Goal: Transaction & Acquisition: Purchase product/service

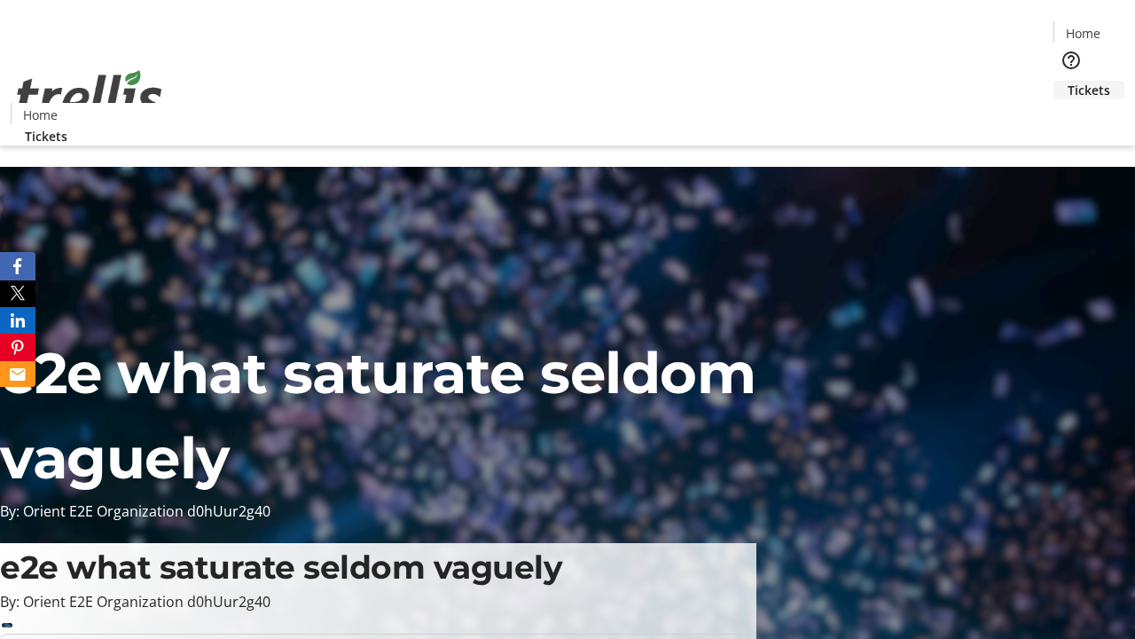
click at [1068, 81] on span "Tickets" at bounding box center [1089, 90] width 43 height 19
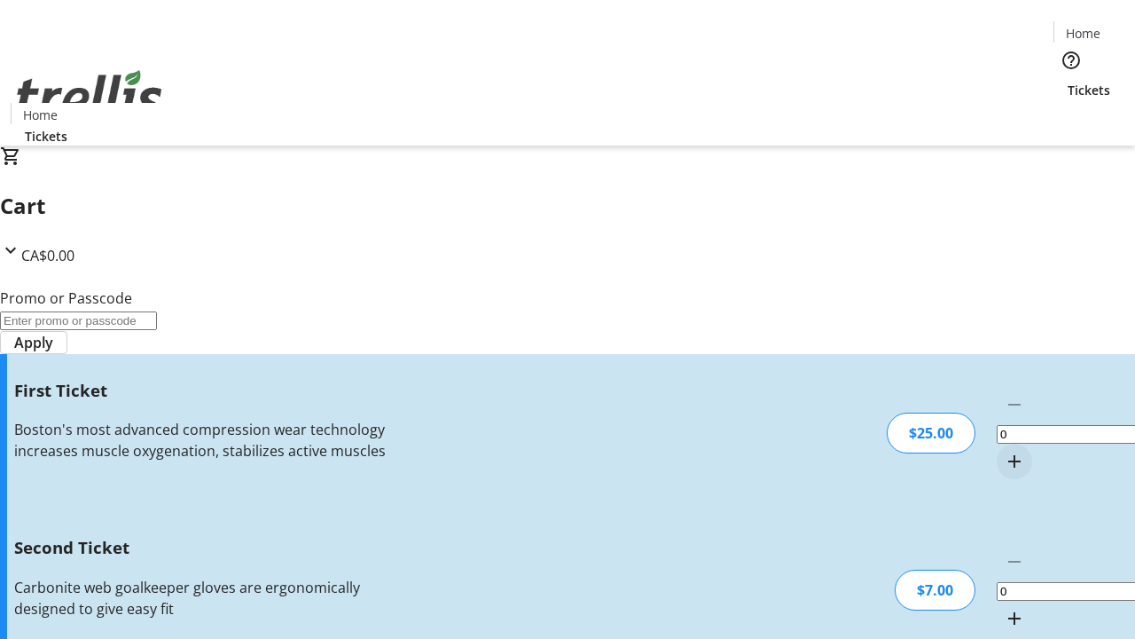
click at [1004, 451] on mat-icon "Increment by one" at bounding box center [1014, 461] width 21 height 21
type input "1"
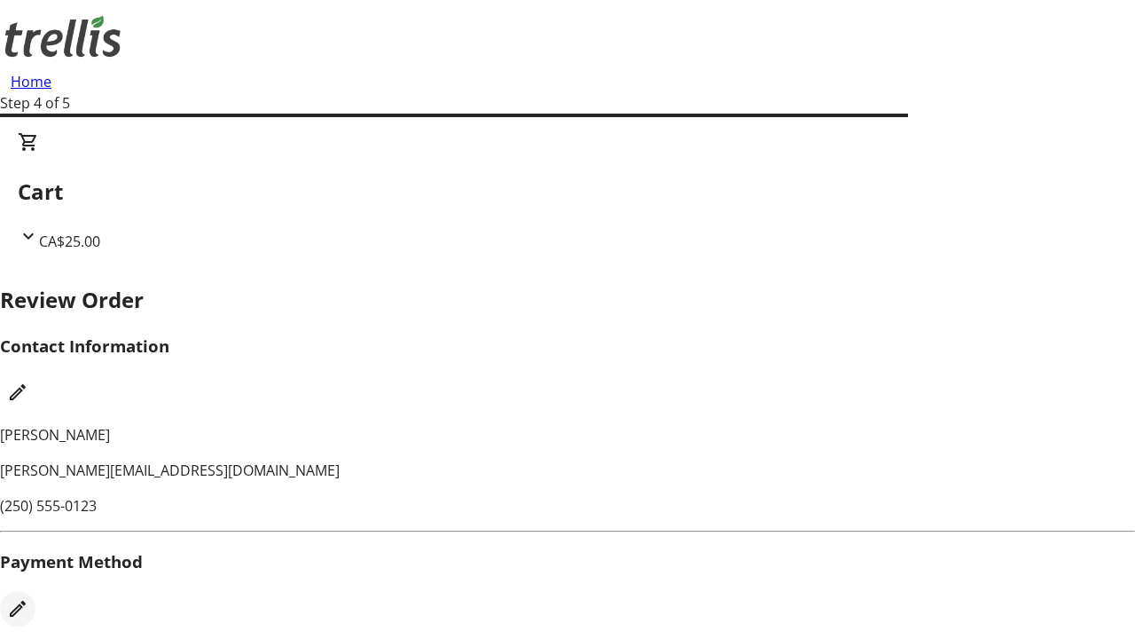
click at [28, 598] on mat-icon "Edit Payment Method" at bounding box center [17, 608] width 21 height 21
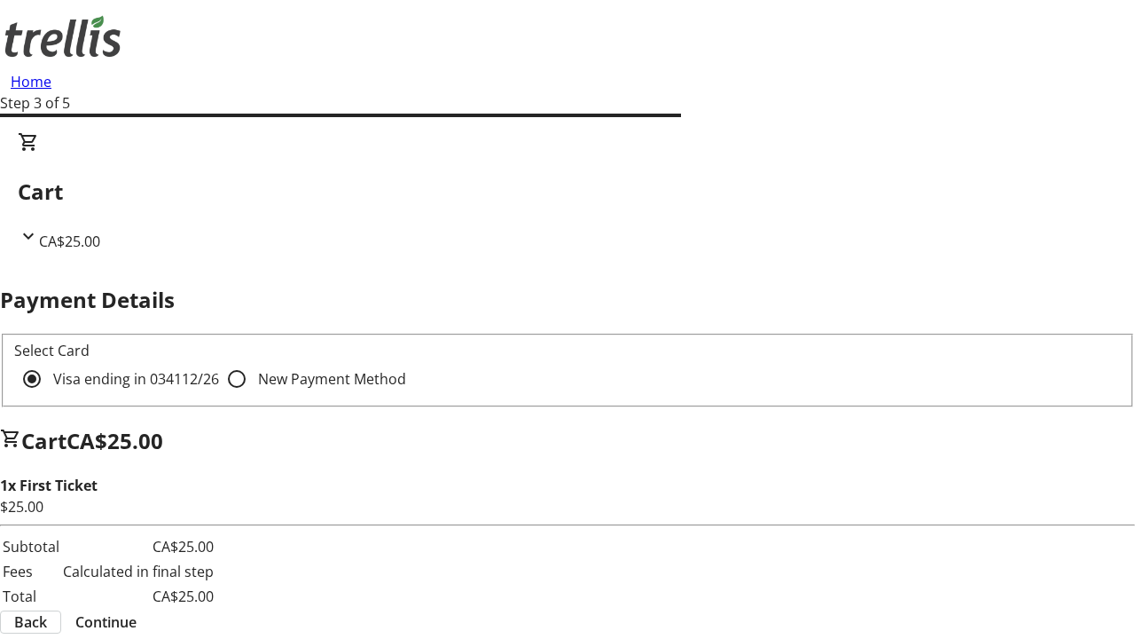
click at [219, 361] on input "New Payment Method" at bounding box center [236, 378] width 35 height 35
radio input "true"
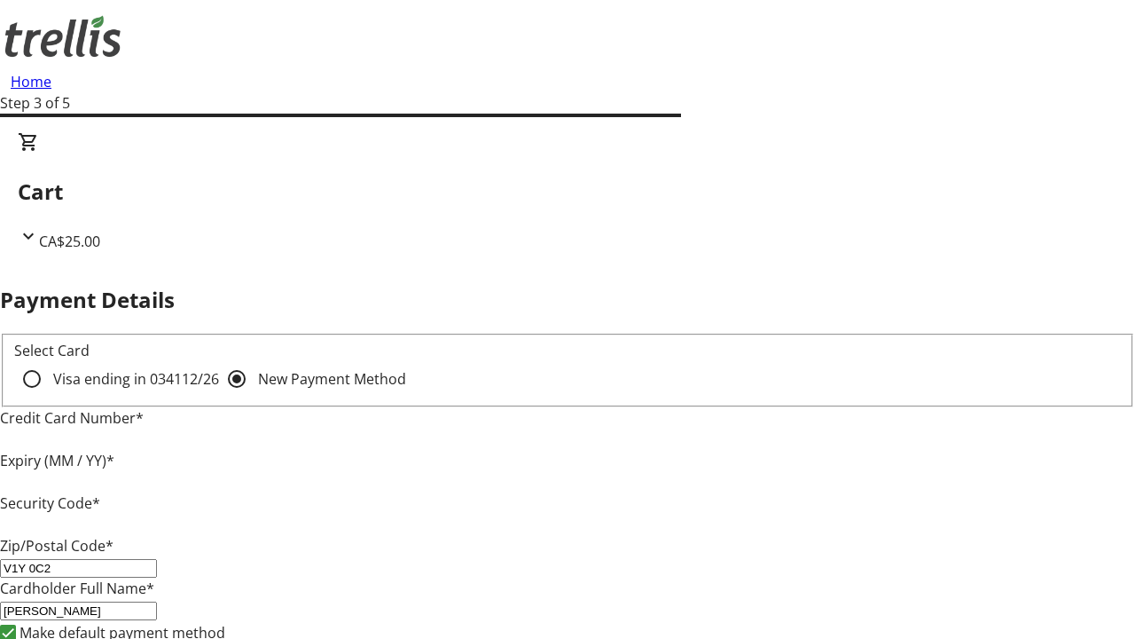
type input "V1Y 0C2"
